Goal: Check status

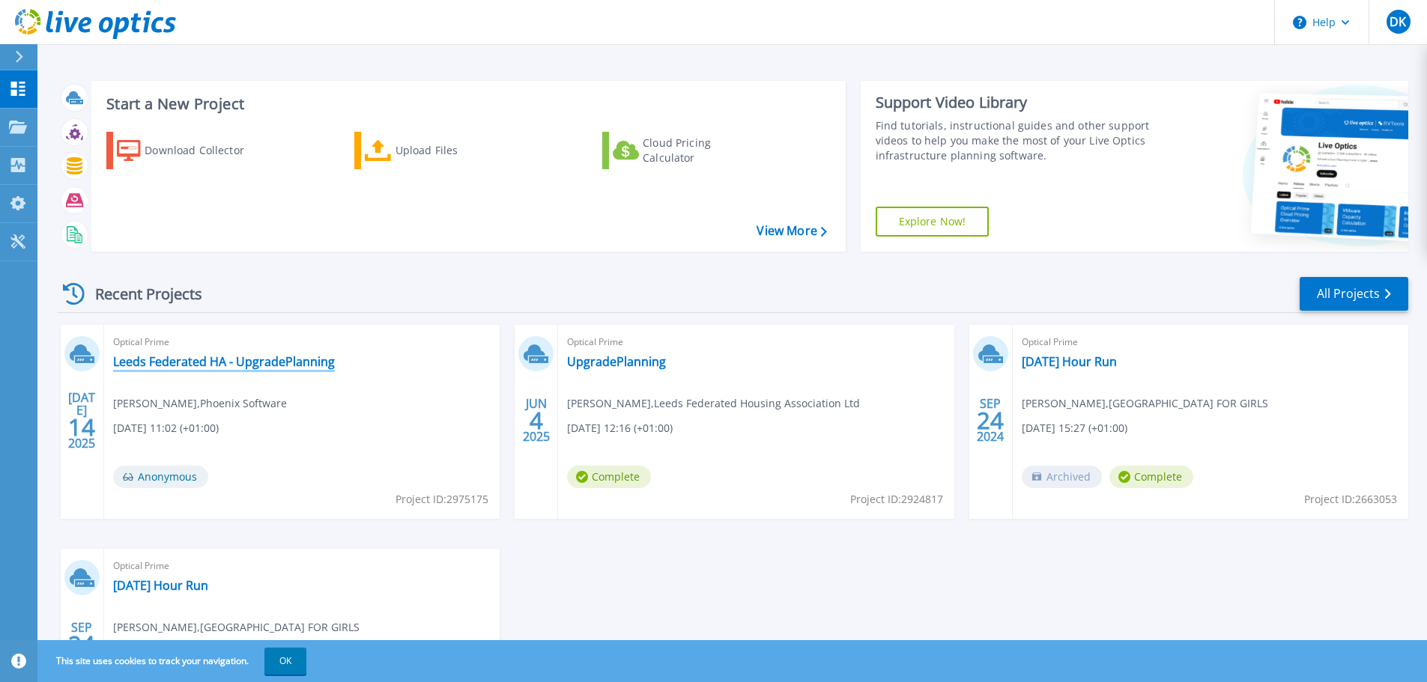
click at [308, 357] on link "Leeds Federated HA - UpgradePlanning" at bounding box center [224, 361] width 222 height 15
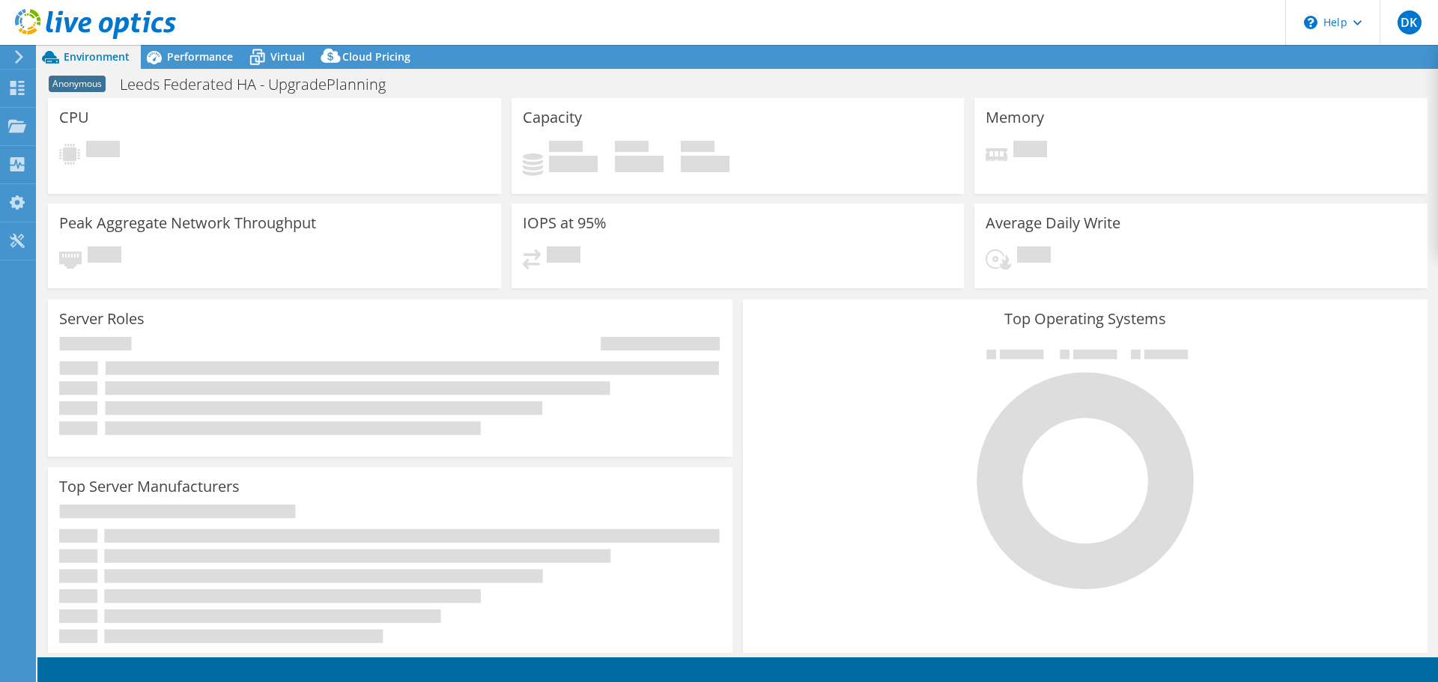
select select "USD"
